Goal: Information Seeking & Learning: Learn about a topic

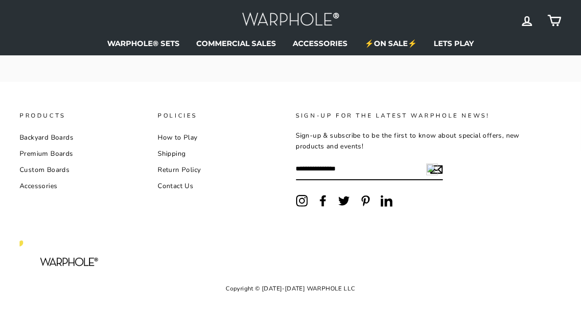
scroll to position [1467, 0]
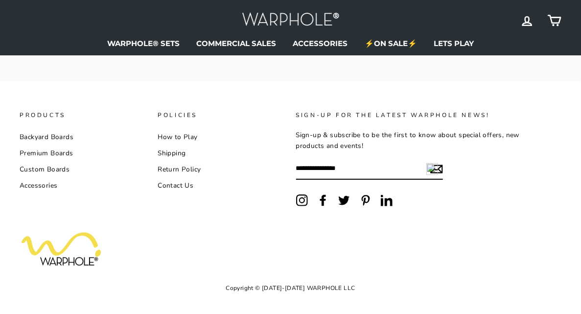
click at [45, 176] on link "Custom Boards" at bounding box center [45, 169] width 50 height 15
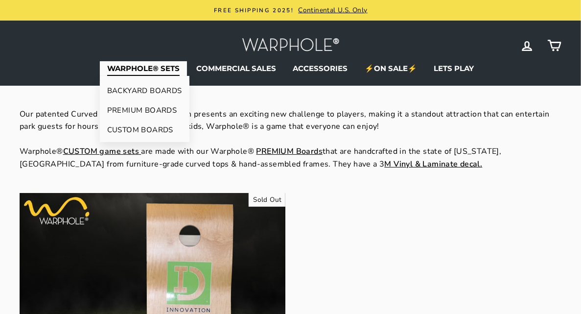
click at [147, 87] on link "BACKYARD BOARDS" at bounding box center [145, 91] width 90 height 20
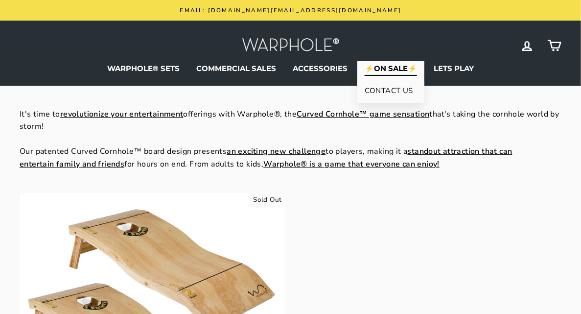
click at [384, 68] on link "⚡ON SALE⚡" at bounding box center [390, 68] width 67 height 15
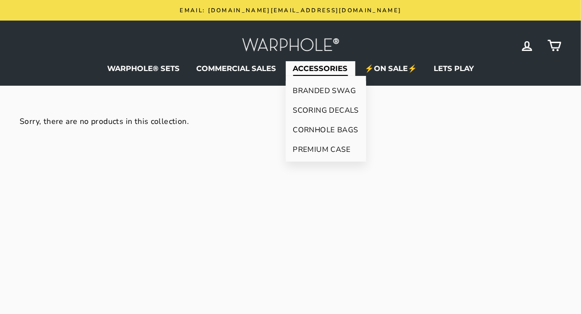
click at [334, 70] on link "ACCESSORIES" at bounding box center [321, 68] width 70 height 15
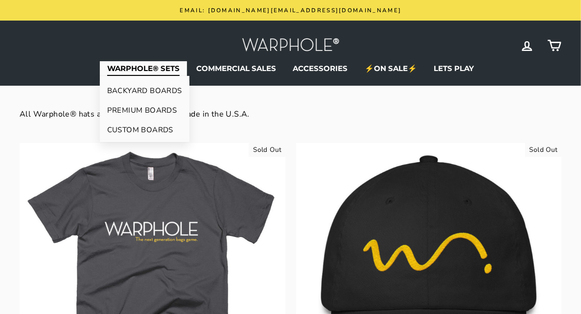
click at [136, 112] on link "PREMIUM BOARDS" at bounding box center [145, 110] width 90 height 20
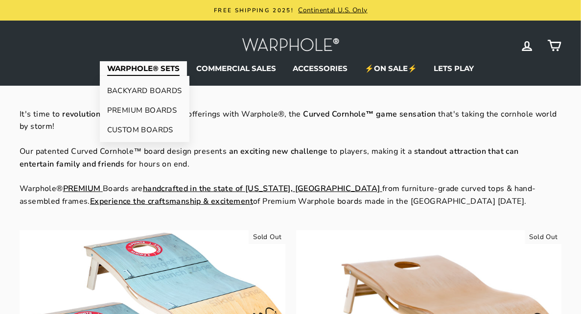
click at [137, 128] on link "CUSTOM BOARDS" at bounding box center [145, 130] width 90 height 20
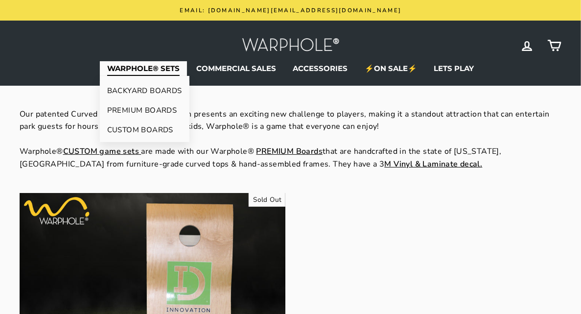
click at [118, 93] on link "BACKYARD BOARDS" at bounding box center [145, 91] width 90 height 20
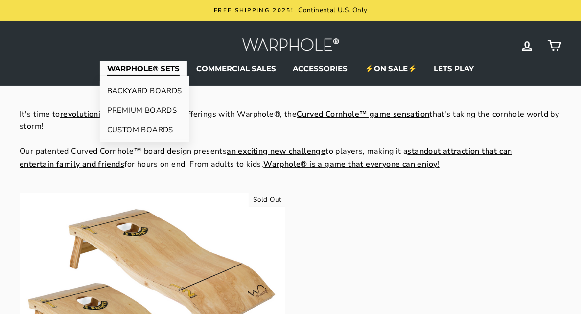
click at [133, 110] on link "PREMIUM BOARDS" at bounding box center [145, 110] width 90 height 20
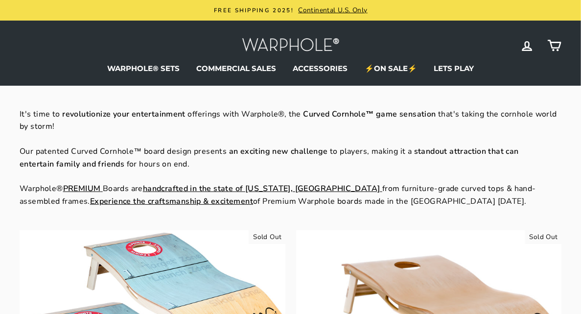
click at [90, 202] on strong "Experience the craftsmanship & excitement" at bounding box center [171, 201] width 163 height 11
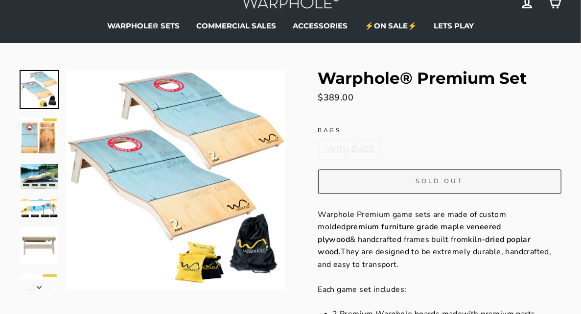
click at [55, 177] on img at bounding box center [39, 176] width 37 height 25
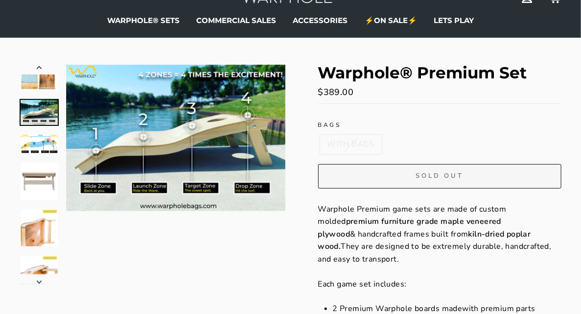
scroll to position [48, 0]
click at [35, 229] on img at bounding box center [39, 227] width 37 height 37
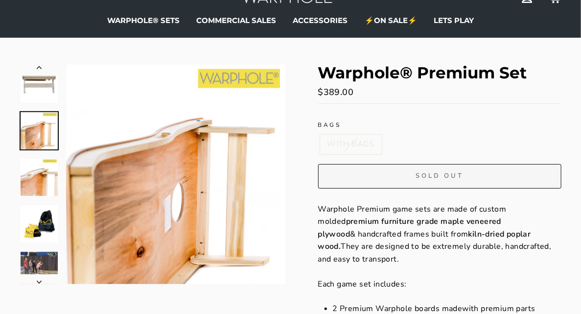
click at [34, 262] on img at bounding box center [39, 270] width 37 height 37
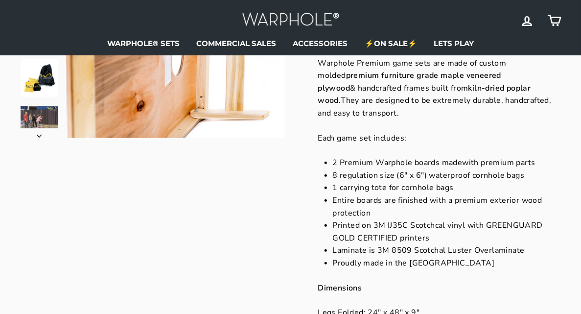
click at [33, 125] on img at bounding box center [39, 124] width 37 height 37
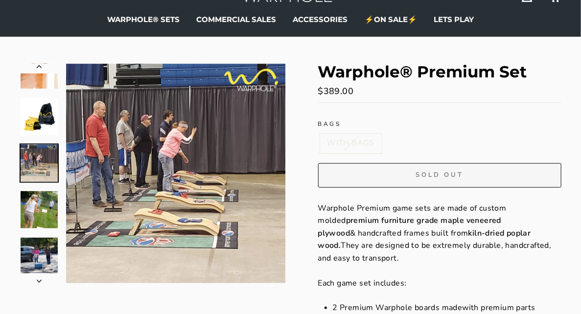
scroll to position [48, 0]
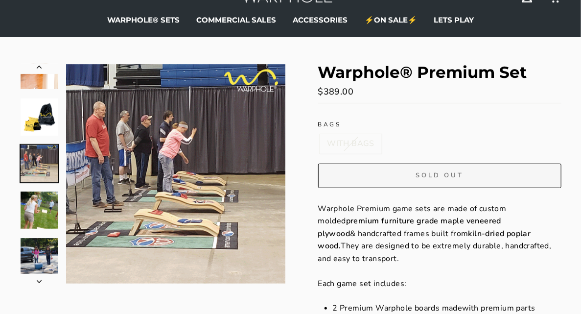
click at [40, 208] on img at bounding box center [39, 209] width 37 height 37
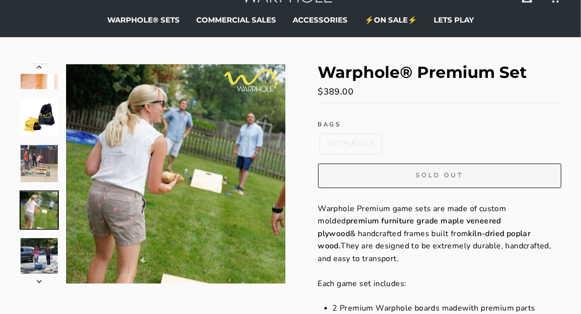
click at [36, 252] on img at bounding box center [39, 256] width 37 height 37
click at [40, 253] on img at bounding box center [39, 256] width 37 height 37
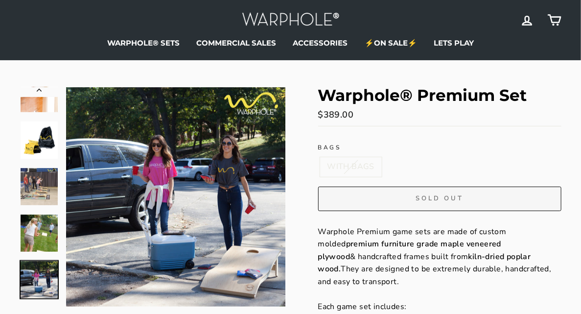
scroll to position [0, 0]
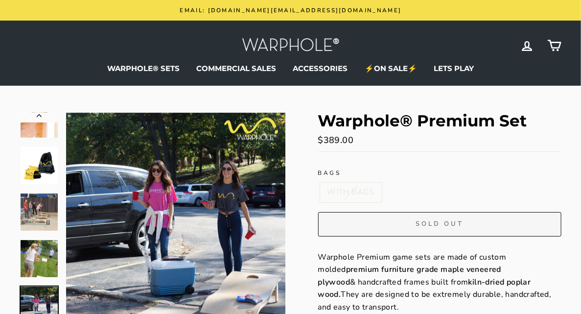
click at [39, 116] on icon "Previous" at bounding box center [39, 115] width 5 height 3
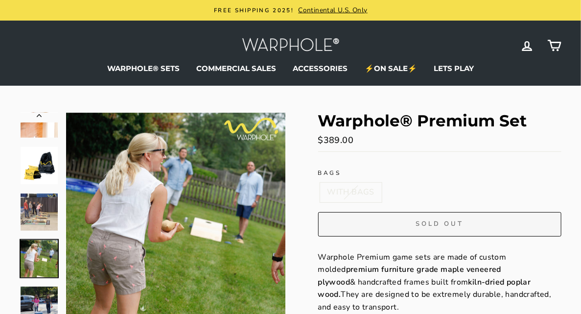
click at [38, 113] on button "Previous" at bounding box center [39, 118] width 39 height 10
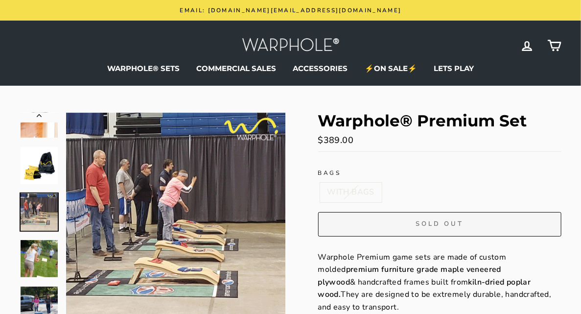
click at [39, 113] on button "Previous" at bounding box center [39, 118] width 39 height 10
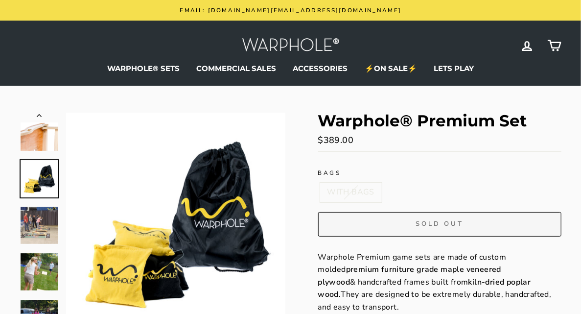
click at [39, 113] on button "Previous" at bounding box center [39, 118] width 39 height 10
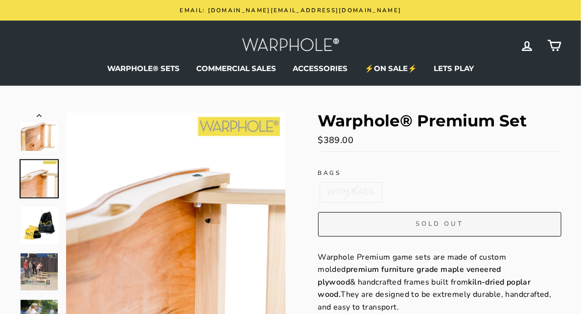
click at [39, 113] on button "Previous" at bounding box center [39, 118] width 39 height 10
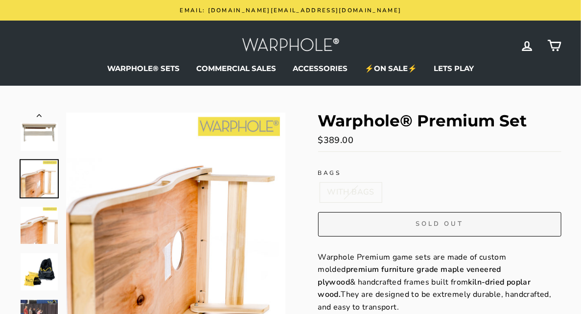
click at [39, 113] on button "Previous" at bounding box center [39, 118] width 39 height 10
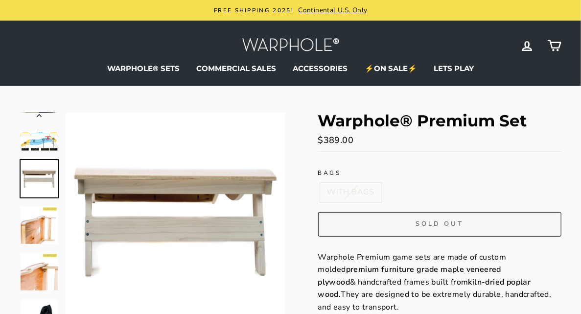
click at [39, 114] on button "Previous" at bounding box center [39, 118] width 39 height 10
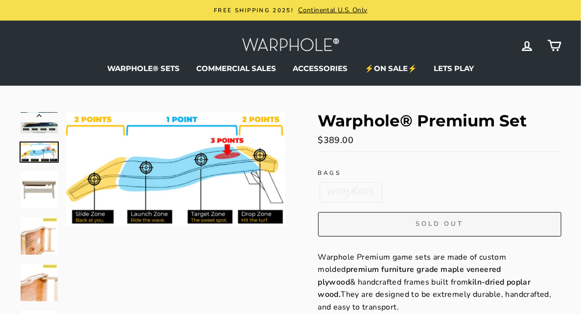
click at [37, 113] on button "Previous" at bounding box center [39, 118] width 39 height 10
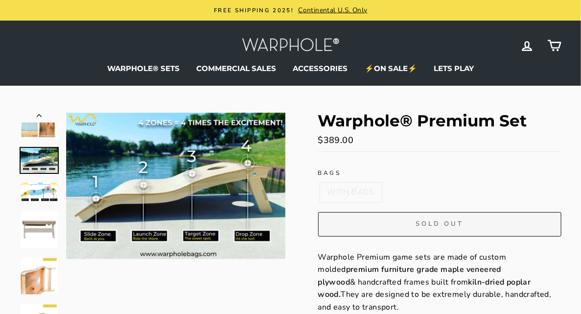
click at [40, 115] on icon "Previous" at bounding box center [39, 115] width 5 height 3
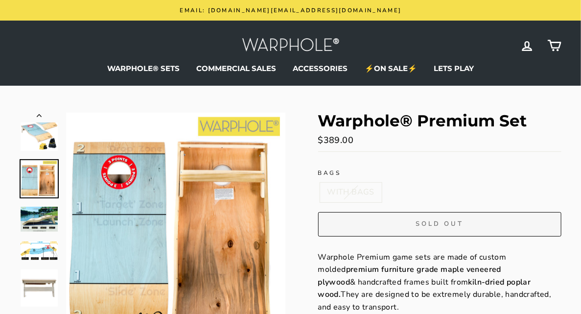
click at [44, 188] on img at bounding box center [39, 178] width 37 height 37
click at [39, 116] on icon "Previous" at bounding box center [39, 115] width 5 height 3
